Goal: Find contact information: Find contact information

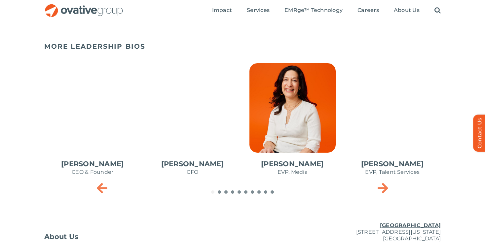
scroll to position [290, 0]
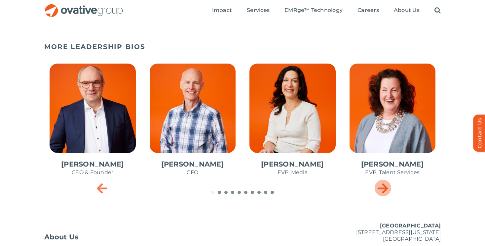
click at [382, 189] on icon "Next slide" at bounding box center [383, 187] width 11 height 13
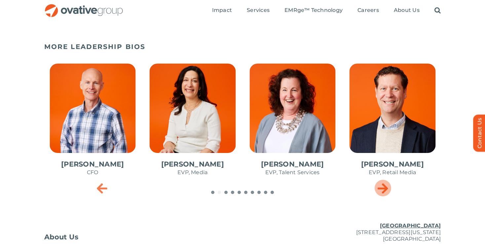
click at [382, 189] on icon "Next slide" at bounding box center [383, 187] width 11 height 13
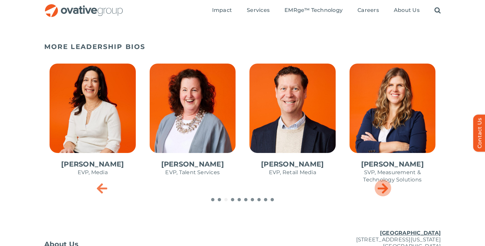
click at [382, 189] on icon "Next slide" at bounding box center [383, 187] width 11 height 13
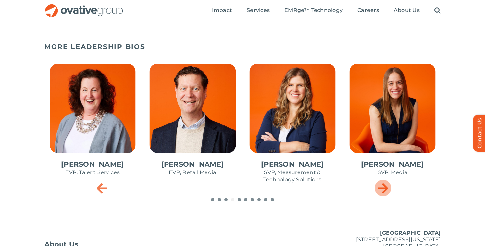
click at [382, 189] on icon "Next slide" at bounding box center [383, 187] width 11 height 13
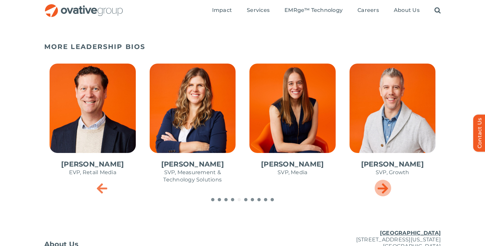
click at [382, 189] on icon "Next slide" at bounding box center [383, 187] width 11 height 13
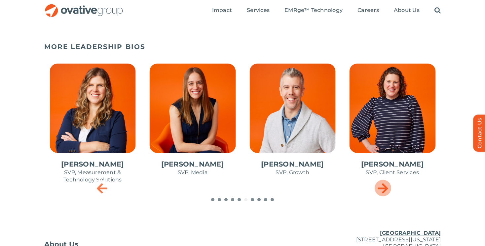
click at [382, 189] on icon "Next slide" at bounding box center [383, 187] width 11 height 13
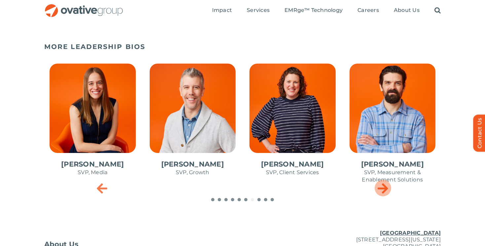
click at [382, 189] on icon "Next slide" at bounding box center [383, 187] width 11 height 13
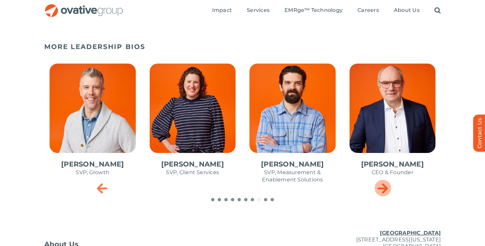
click at [382, 189] on icon "Next slide" at bounding box center [383, 187] width 11 height 13
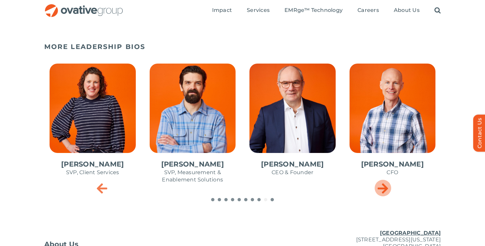
click at [382, 189] on icon "Next slide" at bounding box center [383, 187] width 11 height 13
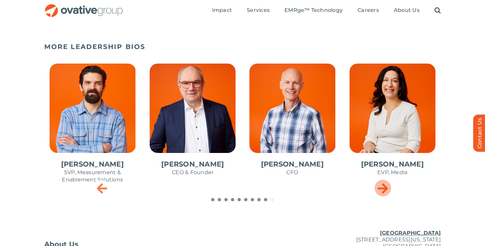
click at [382, 189] on icon "Next slide" at bounding box center [383, 187] width 11 height 13
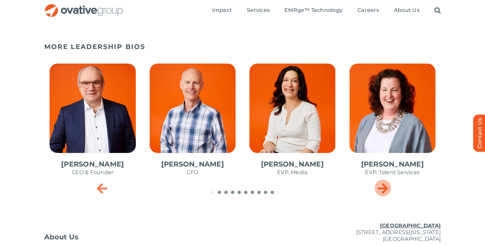
click at [382, 189] on icon "Next slide" at bounding box center [383, 187] width 11 height 13
click at [375, 119] on span "4 / 10" at bounding box center [392, 123] width 97 height 130
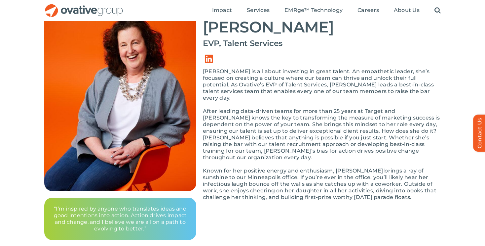
scroll to position [41, 0]
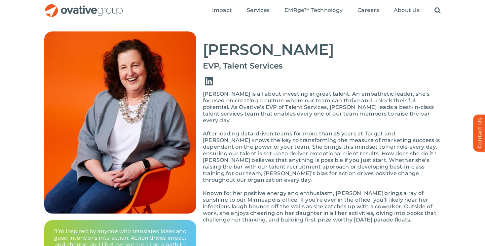
click at [209, 83] on link "Link to https://www.linkedin.com/in/bonnie-gross-8202481/" at bounding box center [209, 81] width 19 height 19
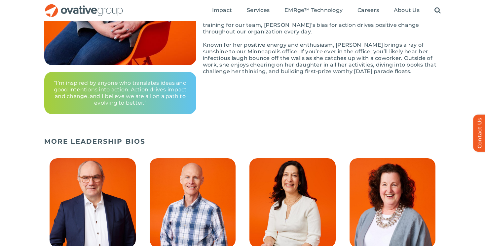
scroll to position [46, 0]
